Goal: Information Seeking & Learning: Check status

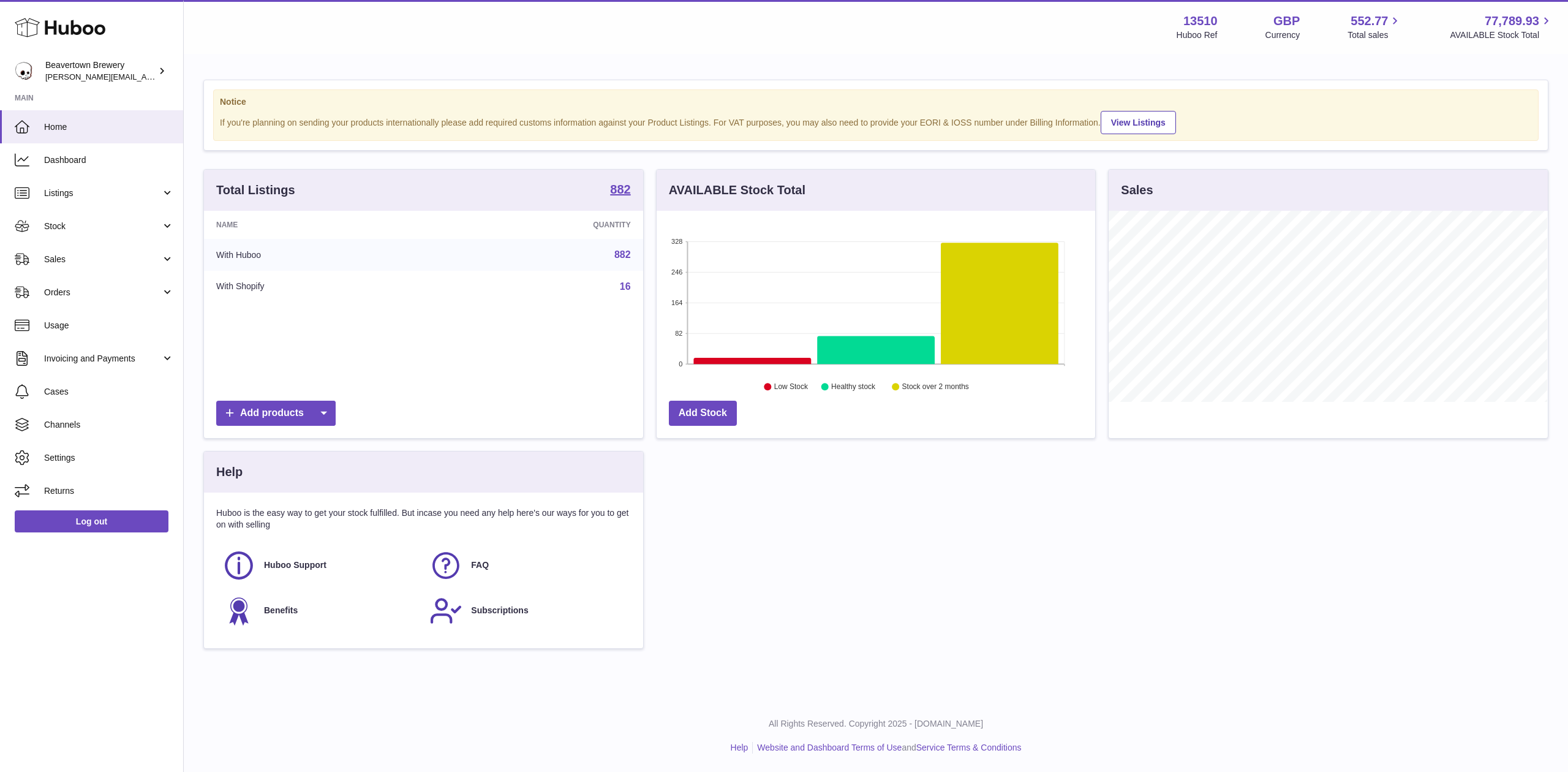
scroll to position [191, 439]
click at [56, 240] on link "Stock" at bounding box center [91, 226] width 183 height 33
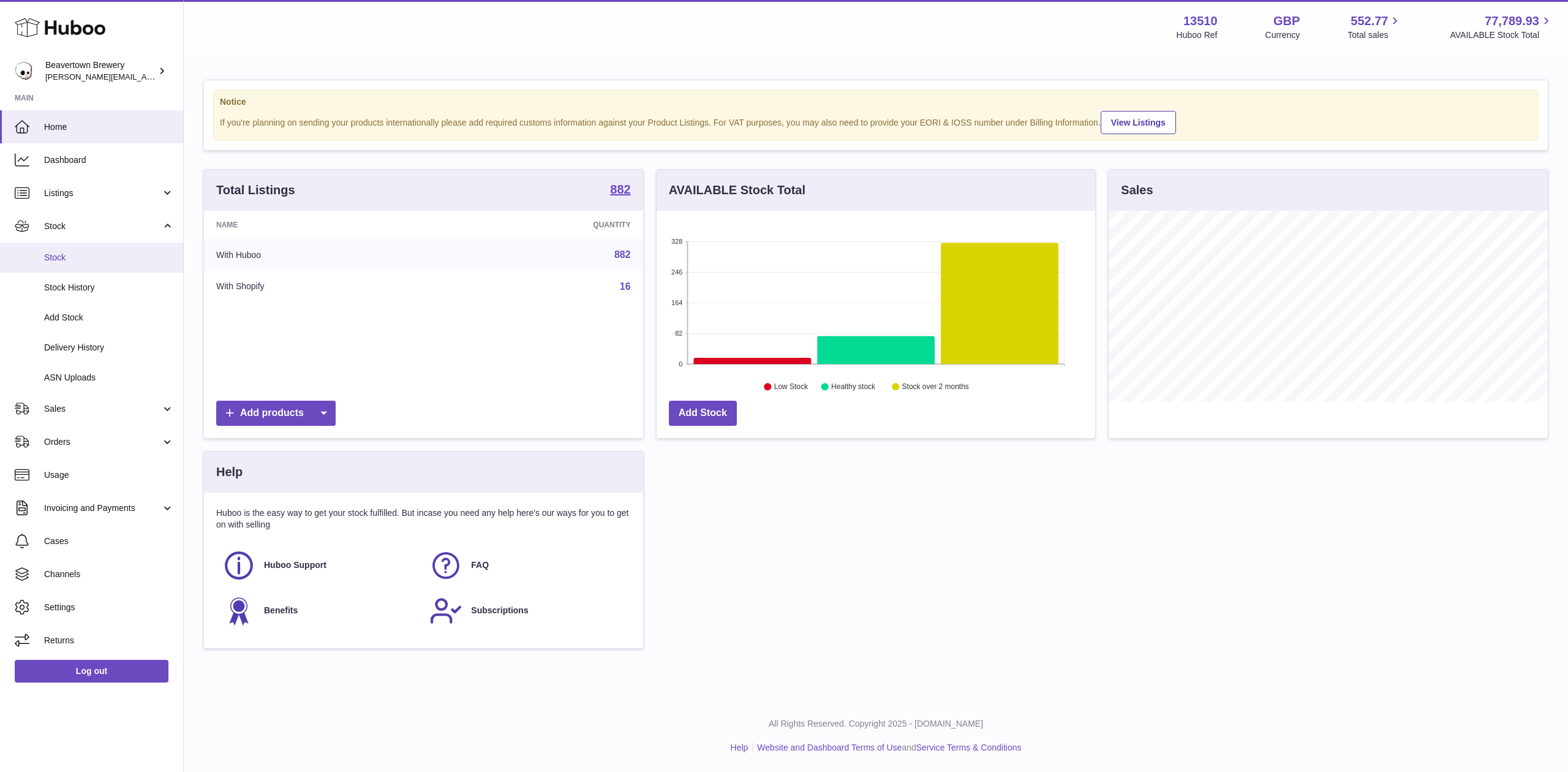
click at [64, 250] on link "Stock" at bounding box center [91, 257] width 183 height 30
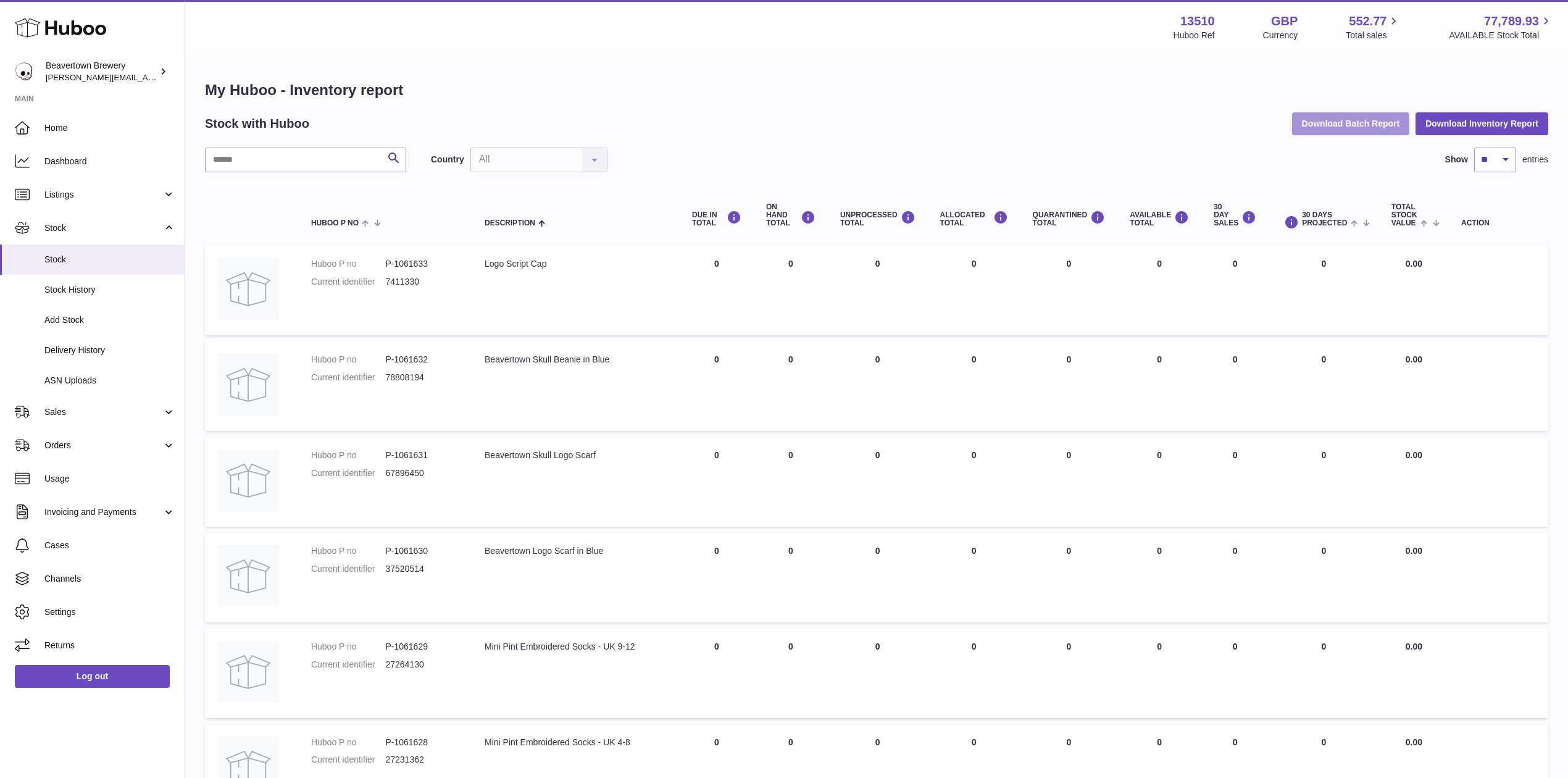
click at [1380, 125] on button "Download Batch Report" at bounding box center [1350, 124] width 118 height 22
click at [1418, 126] on button "Download Inventory Report" at bounding box center [1481, 124] width 133 height 22
click at [283, 177] on div "Search Country All All No elements found. Consider changing the search query. L…" at bounding box center [877, 686] width 1343 height 1077
click at [274, 166] on input "text" at bounding box center [306, 159] width 201 height 24
click at [333, 168] on input "text" at bounding box center [306, 159] width 201 height 24
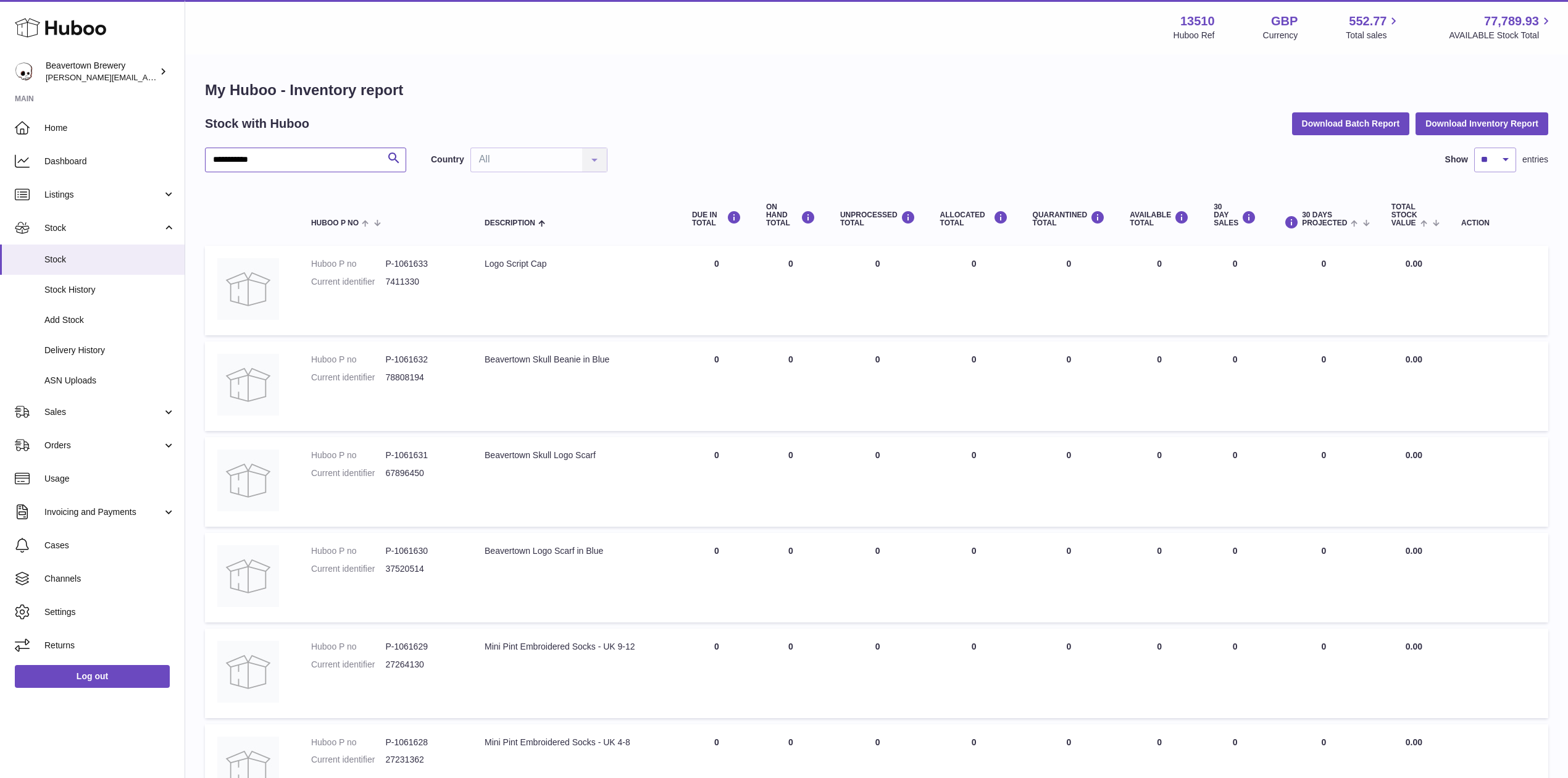
type input "**********"
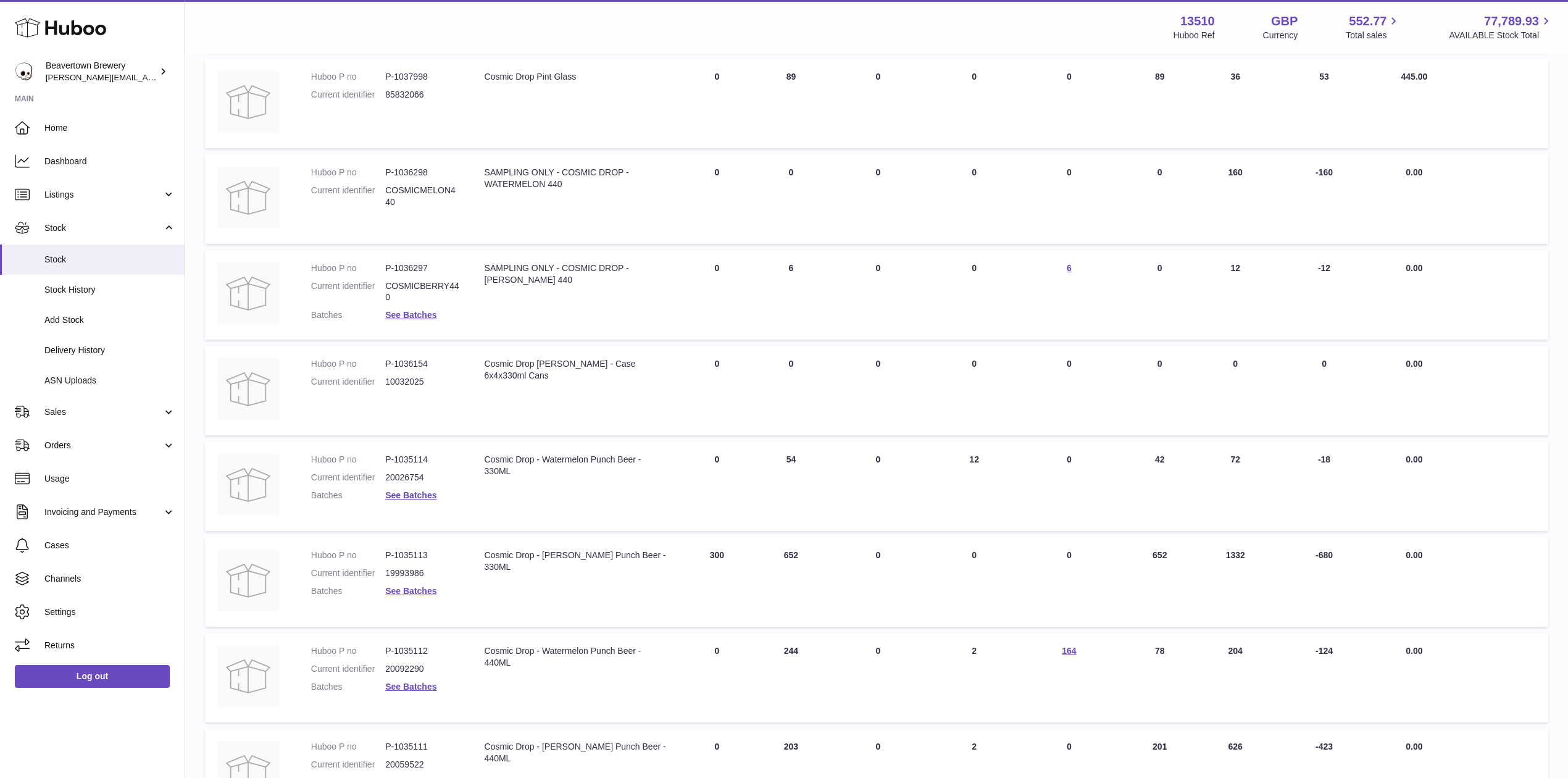
scroll to position [521, 0]
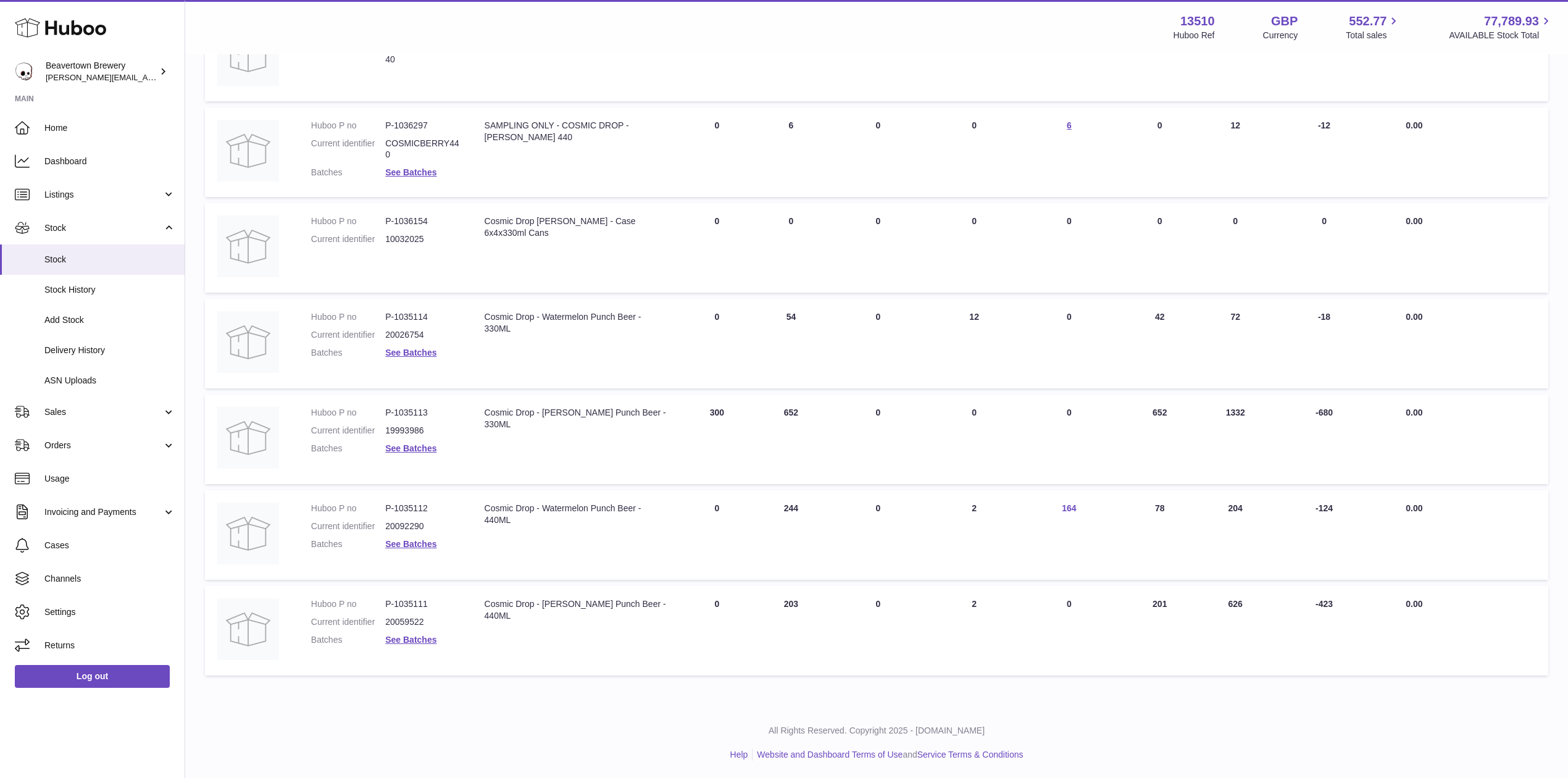
click at [1076, 509] on link "164" at bounding box center [1069, 508] width 14 height 10
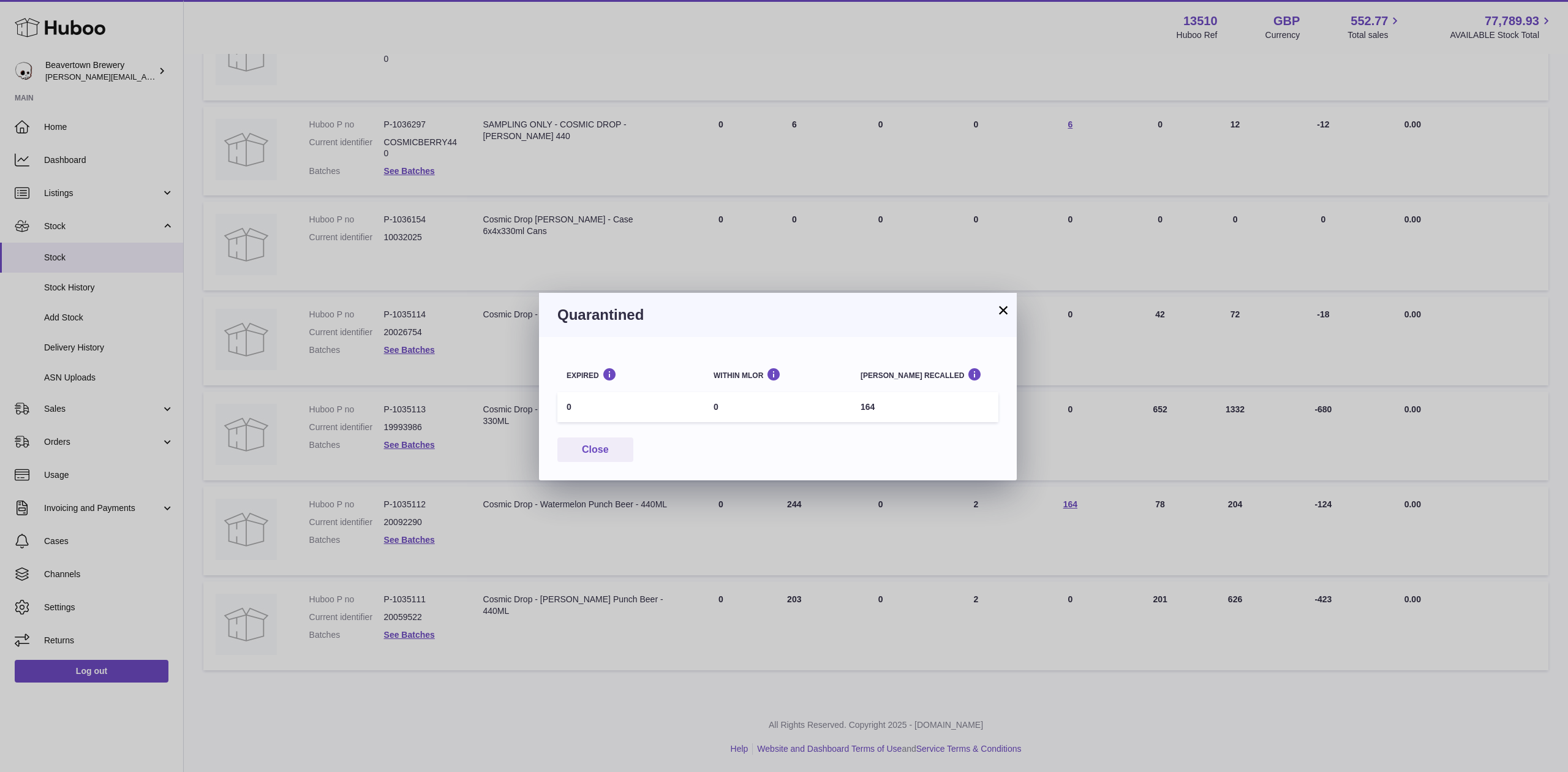
click at [1001, 315] on button "×" at bounding box center [1003, 310] width 15 height 15
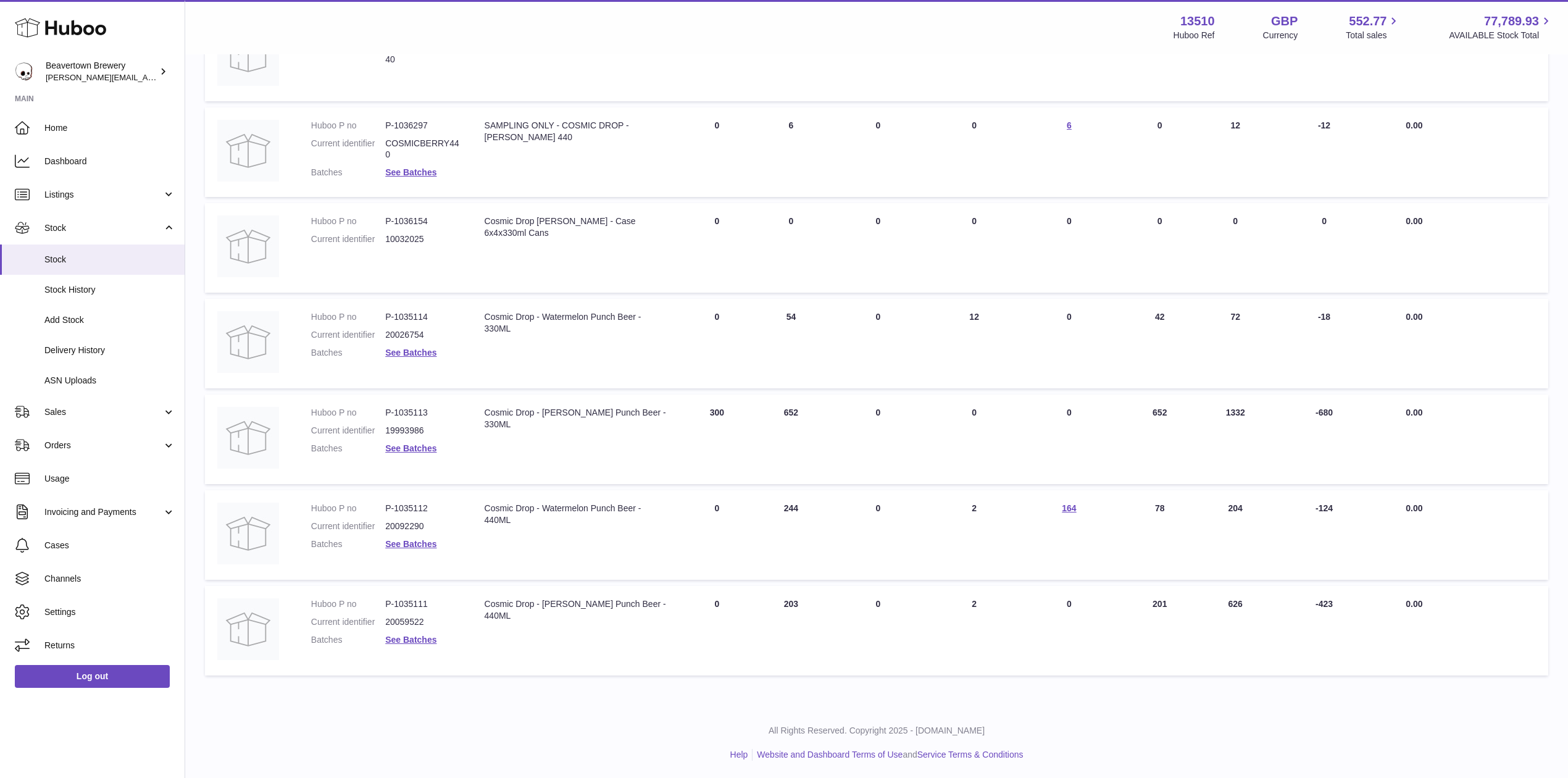
click at [442, 536] on dl "Huboo P no P-1035112 Current identifier 20092290 Batches See Batches" at bounding box center [385, 529] width 149 height 54
click at [436, 539] on link "See Batches" at bounding box center [411, 544] width 51 height 10
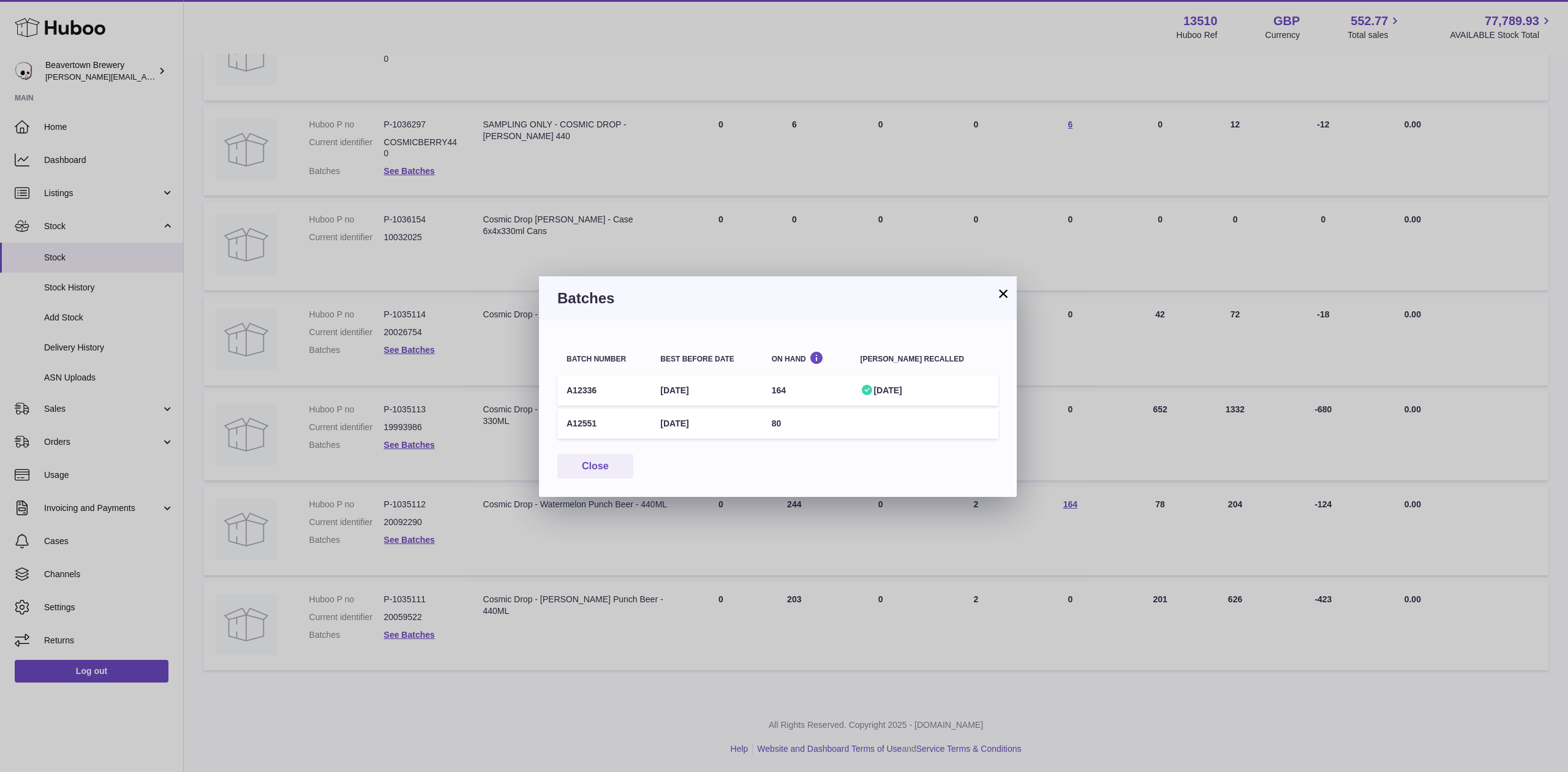
click at [581, 390] on td "A12336" at bounding box center [604, 390] width 94 height 30
click at [735, 378] on td "3rd Jan 2026" at bounding box center [707, 390] width 111 height 30
click at [716, 392] on td "3rd Jan 2026" at bounding box center [707, 390] width 111 height 30
click at [732, 392] on td "3rd Jan 2026" at bounding box center [707, 390] width 111 height 30
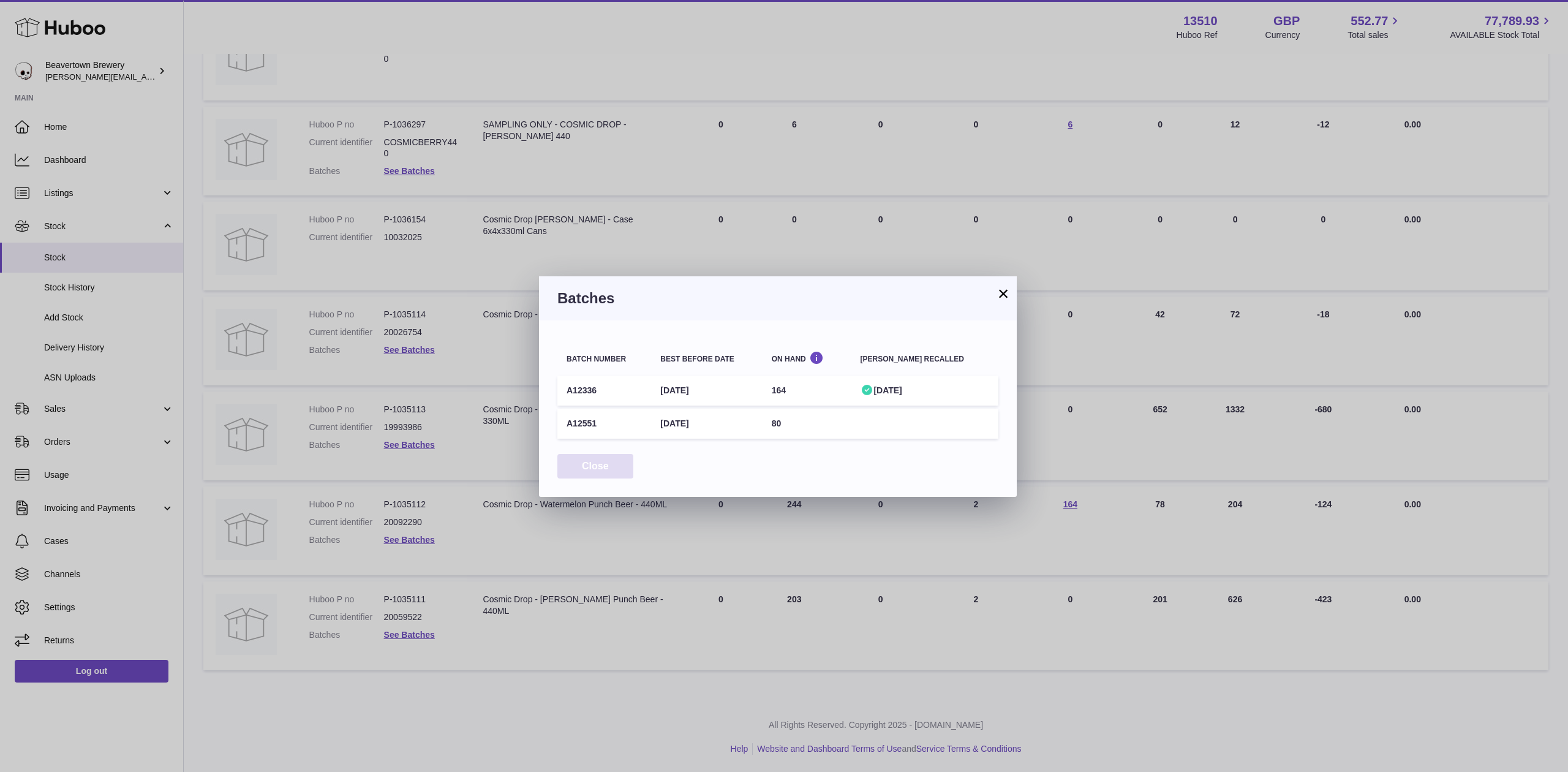
click at [606, 463] on button "Close" at bounding box center [596, 466] width 76 height 25
